Goal: Find specific page/section: Find specific page/section

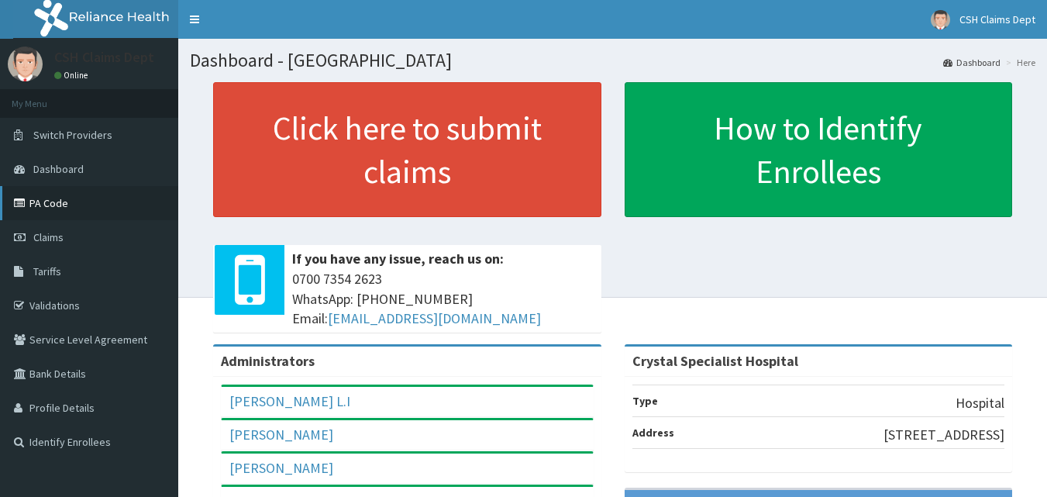
click at [70, 206] on link "PA Code" at bounding box center [89, 203] width 178 height 34
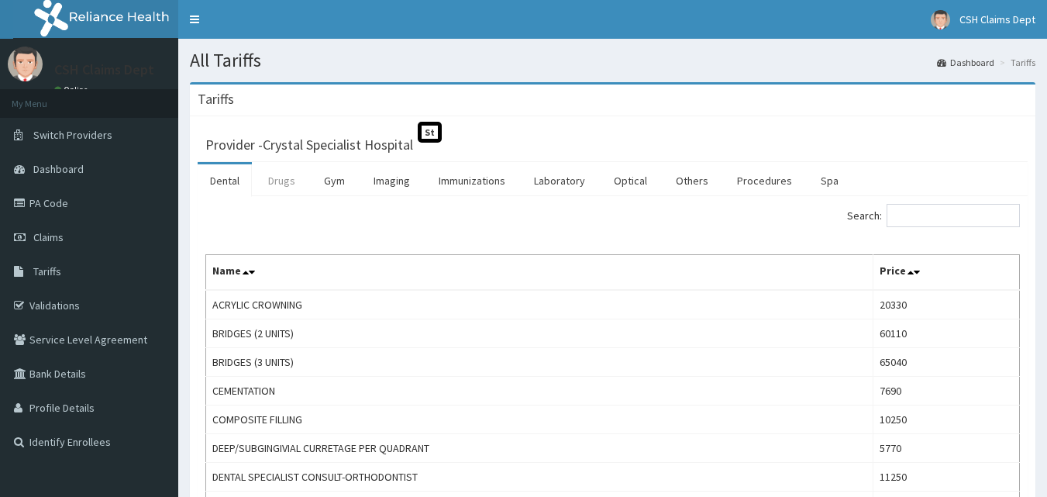
click at [287, 180] on link "Drugs" at bounding box center [282, 180] width 52 height 33
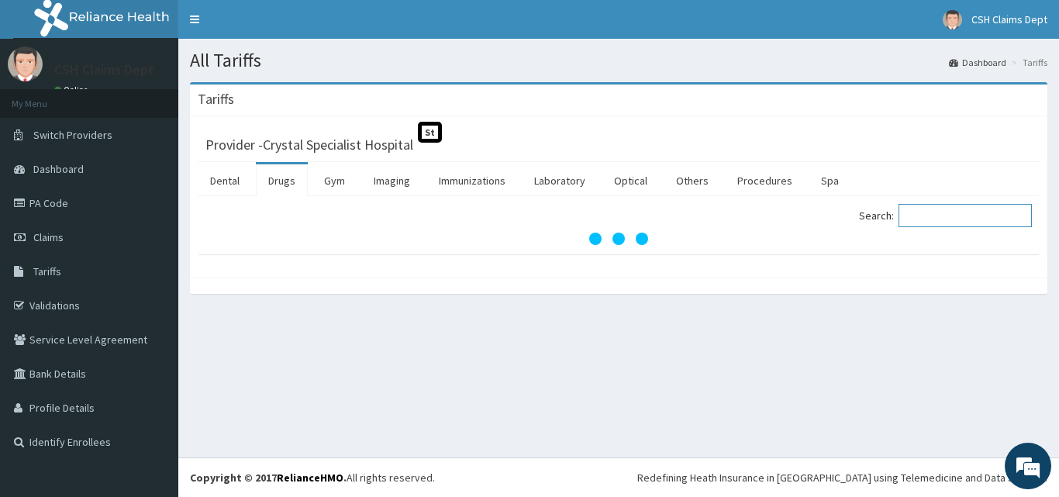
click at [944, 216] on input "Search:" at bounding box center [964, 215] width 133 height 23
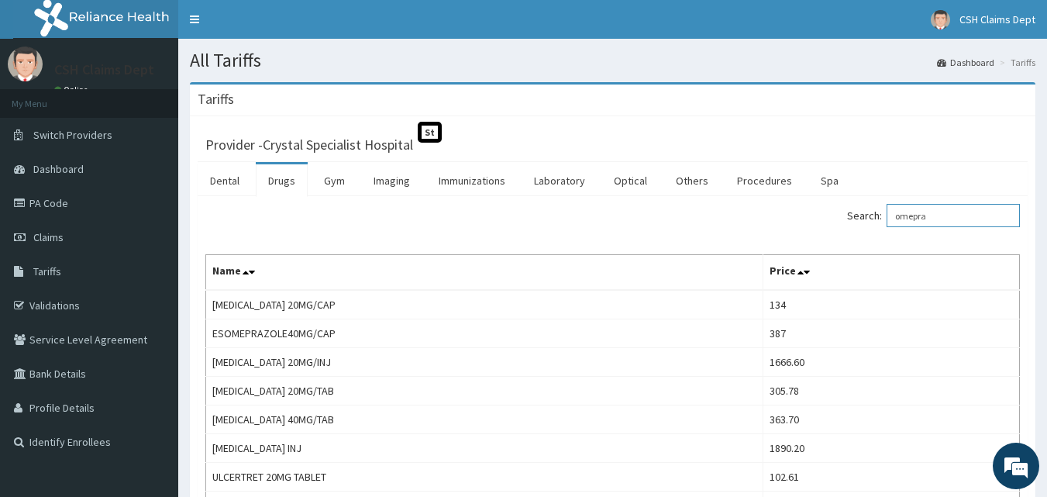
drag, startPoint x: 946, startPoint y: 213, endPoint x: 847, endPoint y: 221, distance: 98.8
click at [851, 221] on div "Search: omepra" at bounding box center [823, 217] width 396 height 27
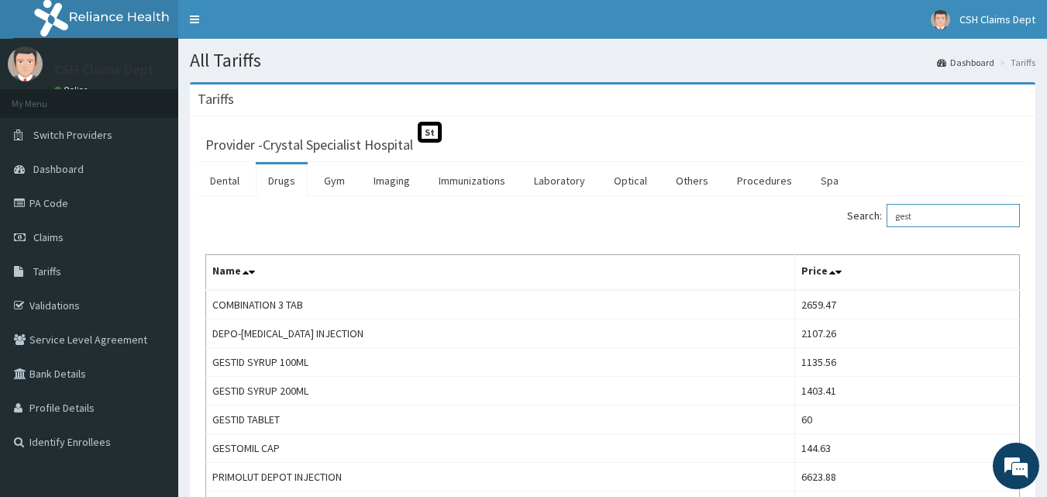
drag, startPoint x: 960, startPoint y: 216, endPoint x: 870, endPoint y: 217, distance: 90.7
click at [870, 217] on label "Search: gest" at bounding box center [933, 215] width 173 height 23
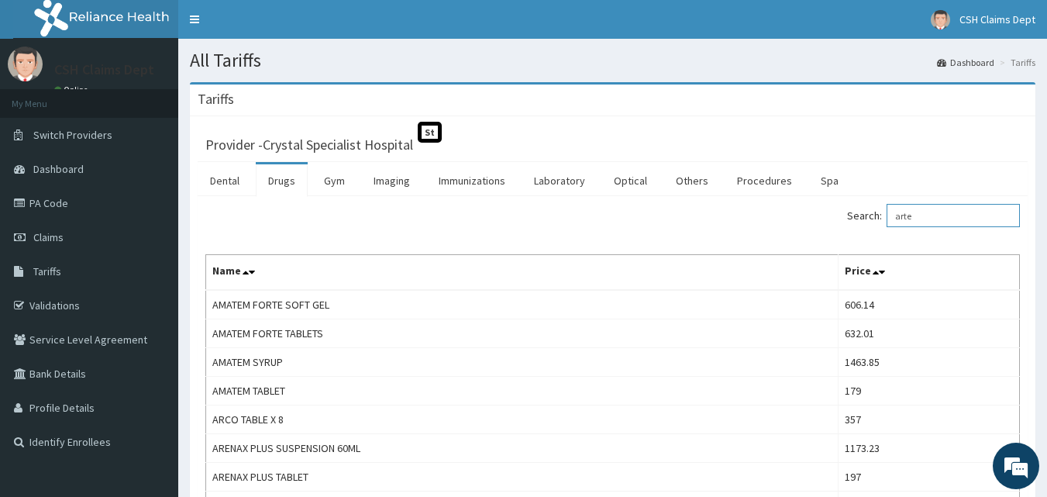
drag, startPoint x: 934, startPoint y: 220, endPoint x: 879, endPoint y: 218, distance: 55.1
click at [879, 218] on label "Search: arte" at bounding box center [933, 215] width 173 height 23
type input "["
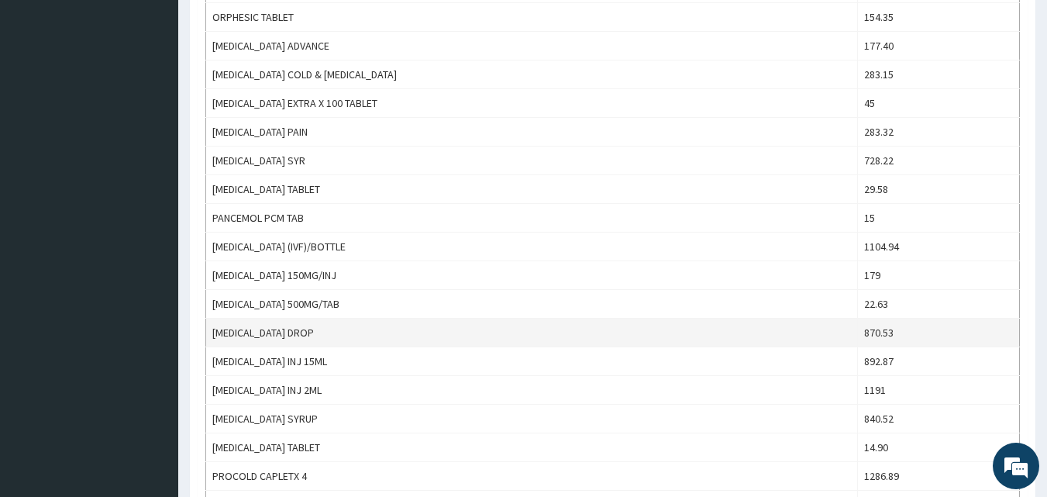
scroll to position [1008, 0]
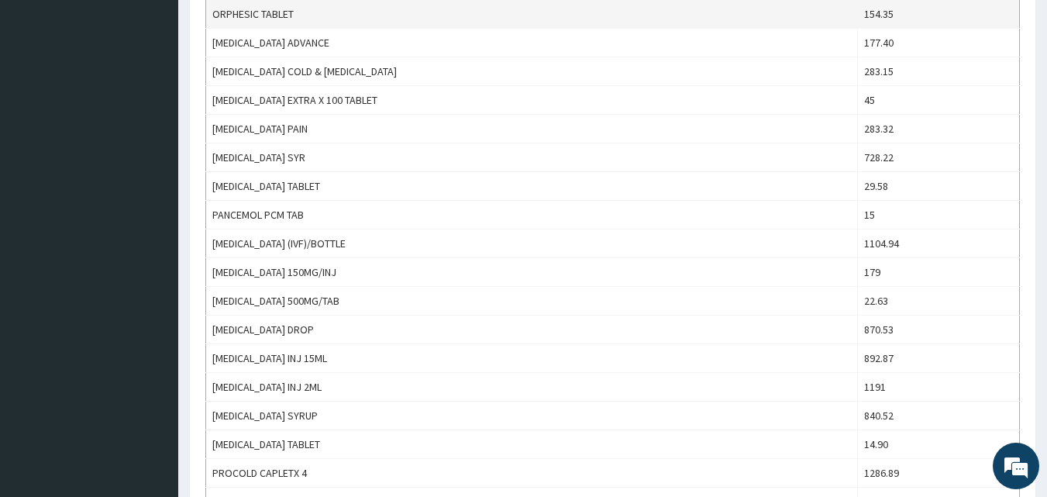
type input "paracet"
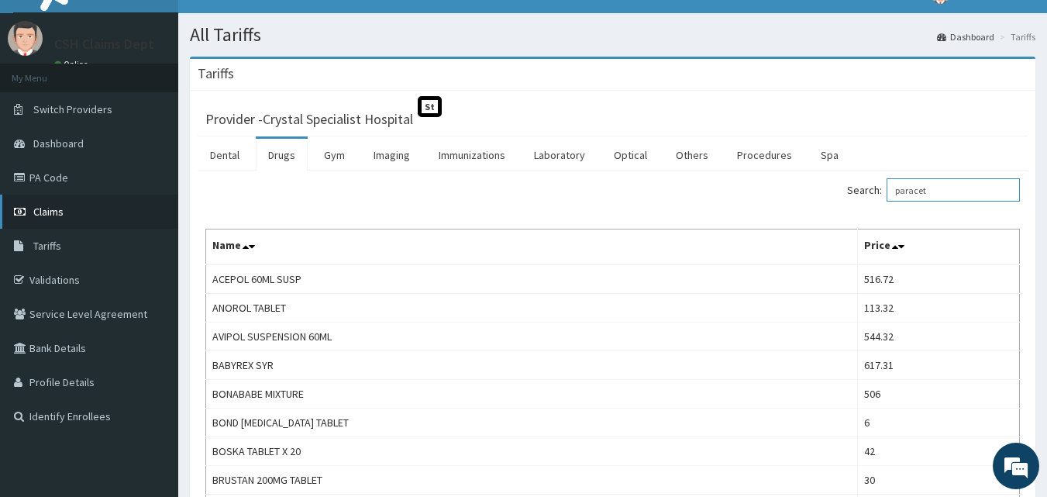
scroll to position [0, 0]
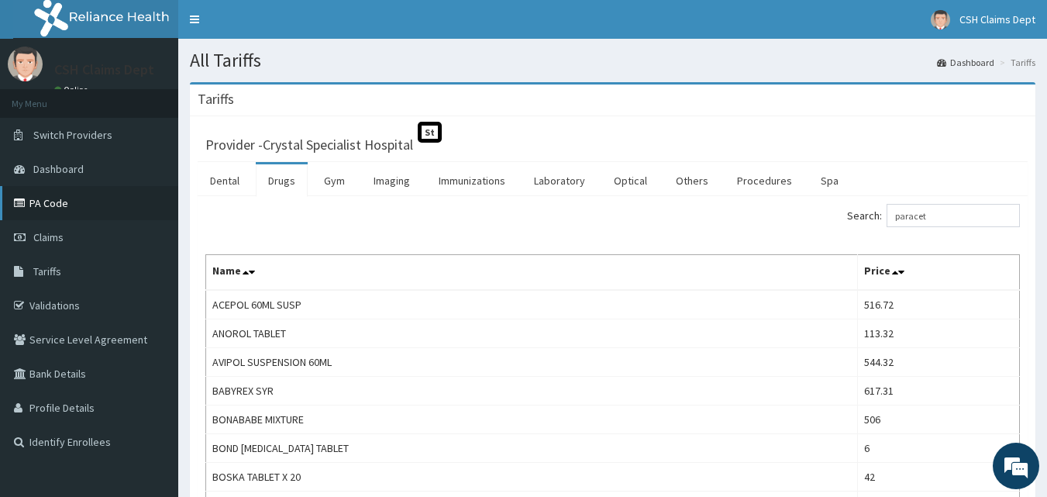
click at [64, 200] on link "PA Code" at bounding box center [89, 203] width 178 height 34
